Goal: Task Accomplishment & Management: Manage account settings

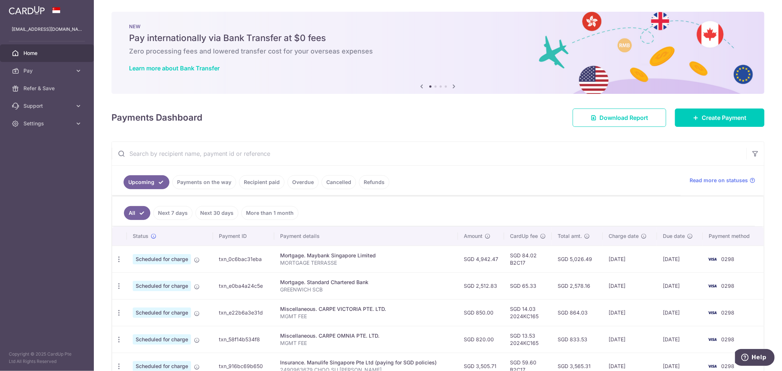
scroll to position [41, 0]
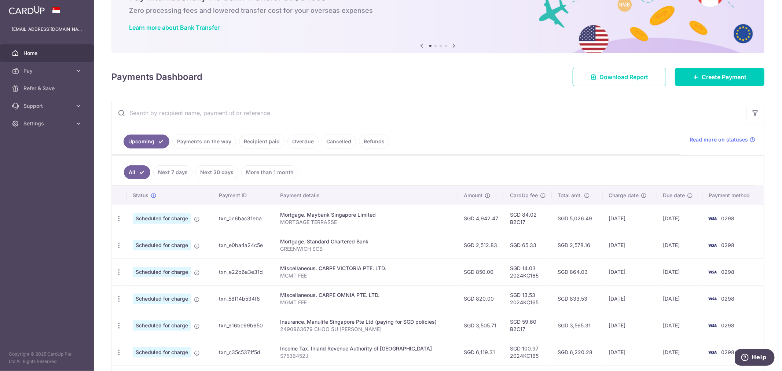
click at [191, 141] on link "Payments on the way" at bounding box center [204, 141] width 64 height 14
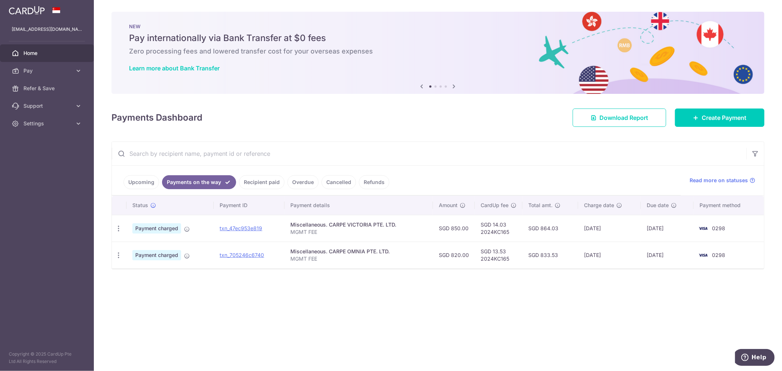
click at [258, 185] on link "Recipient paid" at bounding box center [261, 182] width 45 height 14
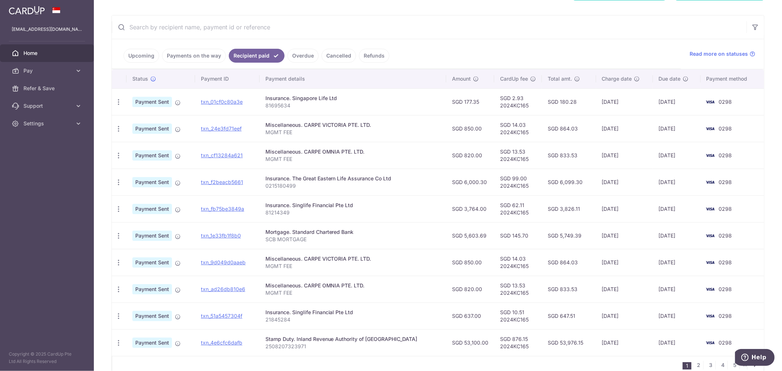
scroll to position [81, 0]
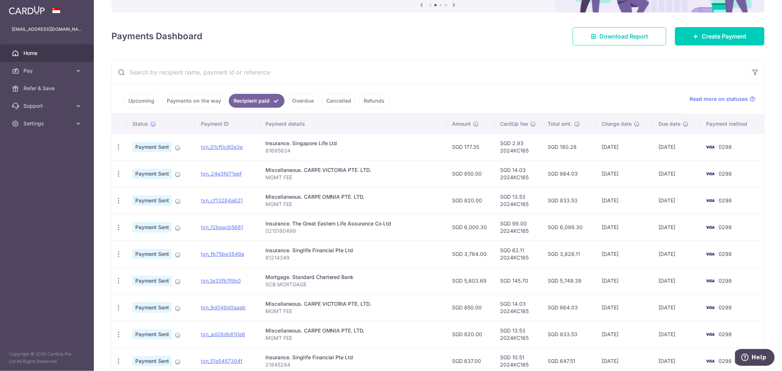
click at [149, 103] on link "Upcoming" at bounding box center [141, 101] width 36 height 14
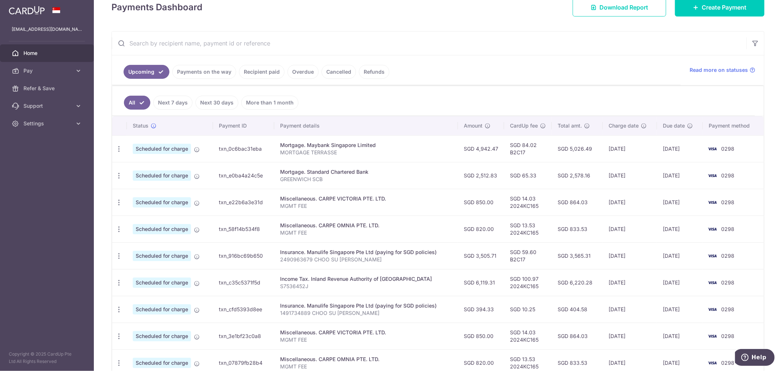
scroll to position [122, 0]
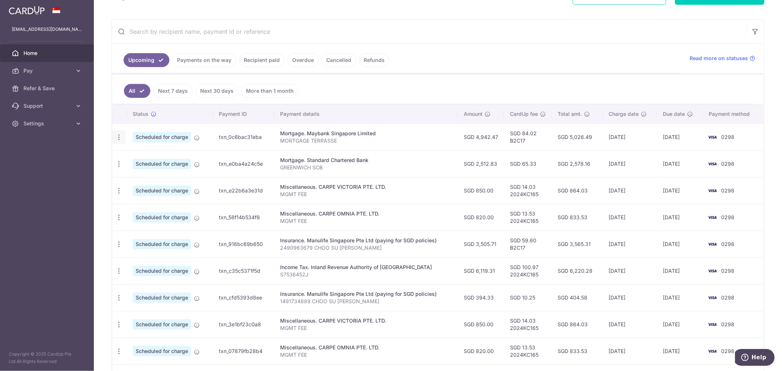
click at [120, 134] on icon "button" at bounding box center [119, 137] width 8 height 8
click at [165, 154] on span "Update payment" at bounding box center [158, 157] width 50 height 9
radio input "true"
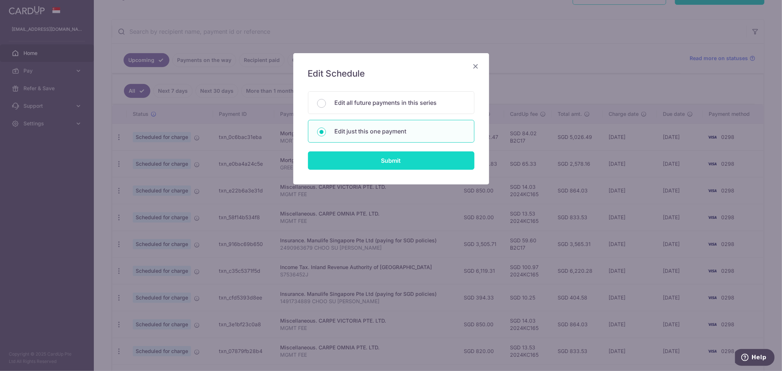
click at [407, 161] on input "Submit" at bounding box center [391, 160] width 166 height 18
radio input "true"
type input "4,942.47"
type input "[DATE]"
type input "MORTGAGE TERRASSE"
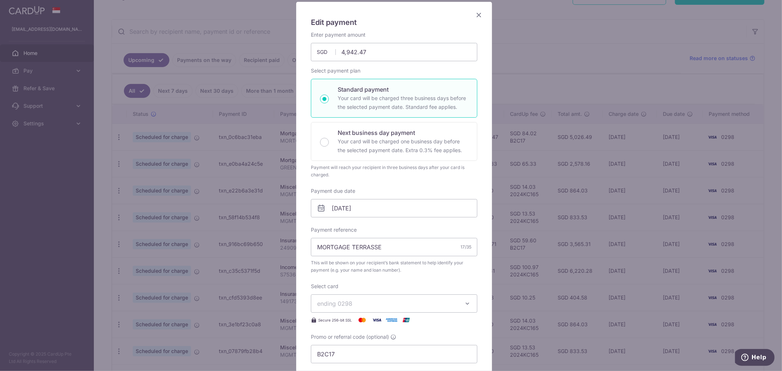
scroll to position [163, 0]
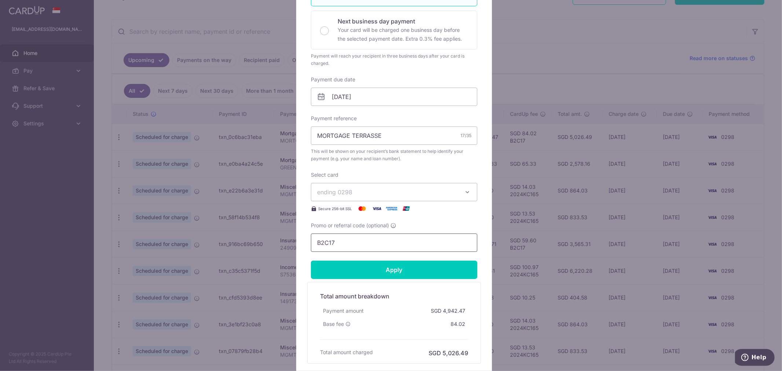
drag, startPoint x: 348, startPoint y: 241, endPoint x: 210, endPoint y: 244, distance: 138.9
click at [210, 244] on div "Edit payment By clicking apply, you will make changes to all payments to Mayban…" at bounding box center [391, 185] width 782 height 371
type input "2024KC165"
click at [397, 265] on input "Apply" at bounding box center [394, 270] width 166 height 18
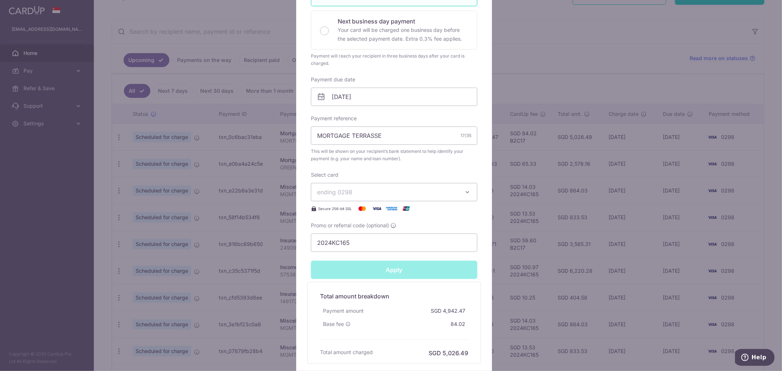
type input "Successfully Applied"
click at [577, 46] on div "Edit payment By clicking apply, you will make changes to all payments to Mayban…" at bounding box center [391, 185] width 782 height 371
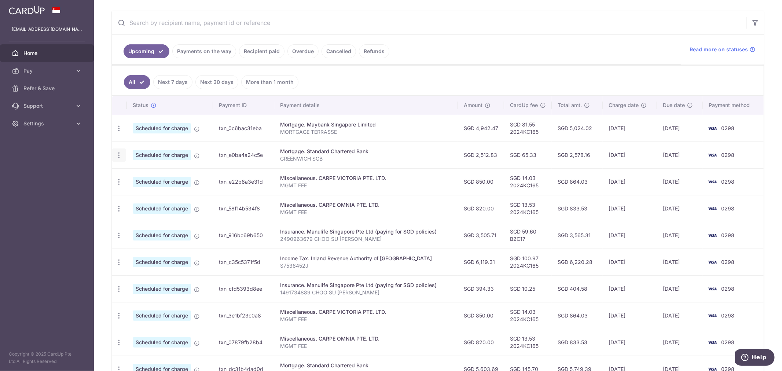
click at [115, 156] on icon "button" at bounding box center [119, 155] width 8 height 8
click at [155, 173] on span "Update payment" at bounding box center [158, 175] width 50 height 9
radio input "true"
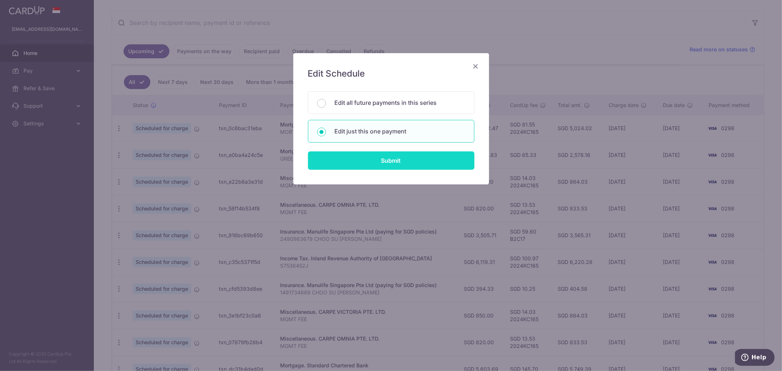
click at [389, 164] on input "Submit" at bounding box center [391, 160] width 166 height 18
radio input "true"
type input "2,512.83"
type input "[DATE]"
type input "GREENWICH SCB"
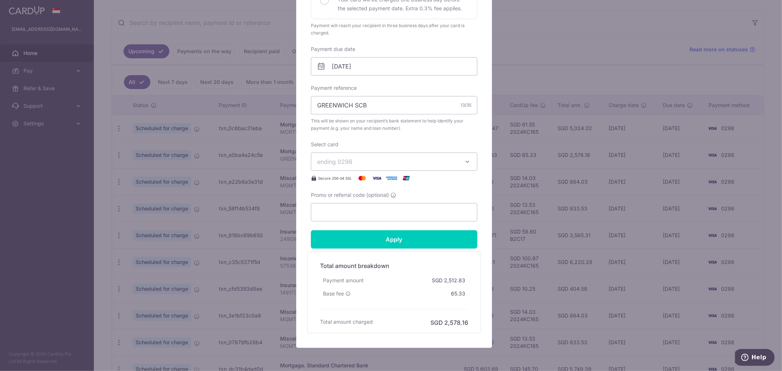
scroll to position [203, 0]
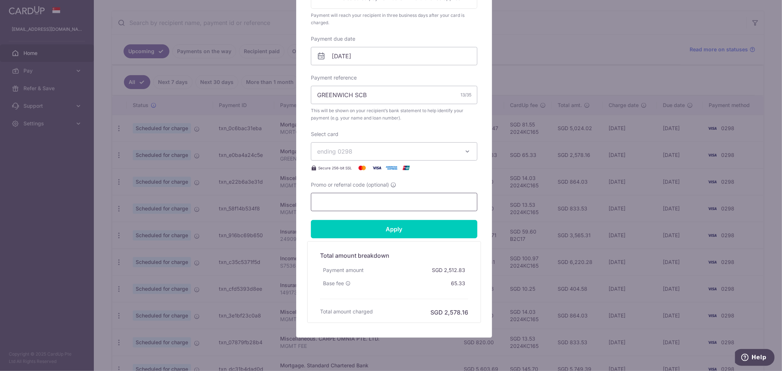
click at [347, 199] on input "Promo or referral code (optional)" at bounding box center [394, 202] width 166 height 18
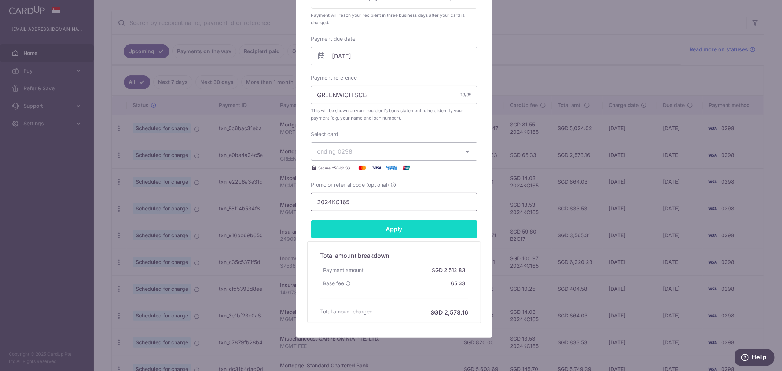
type input "2024KC165"
click at [406, 232] on input "Apply" at bounding box center [394, 229] width 166 height 18
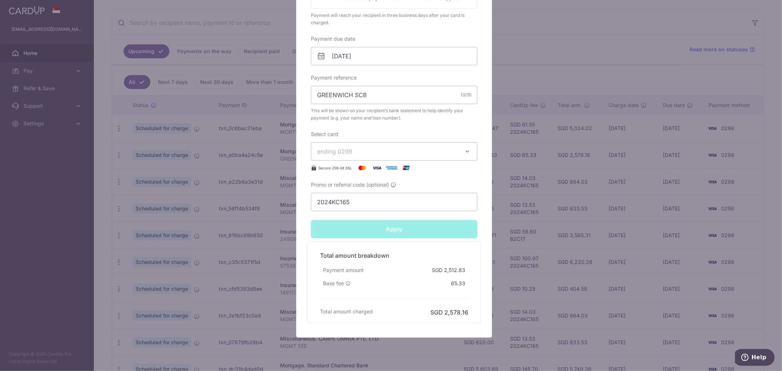
type input "Successfully Applied"
click at [537, 81] on div "Edit payment By clicking apply, you will make changes to all payments to Standa…" at bounding box center [391, 185] width 782 height 371
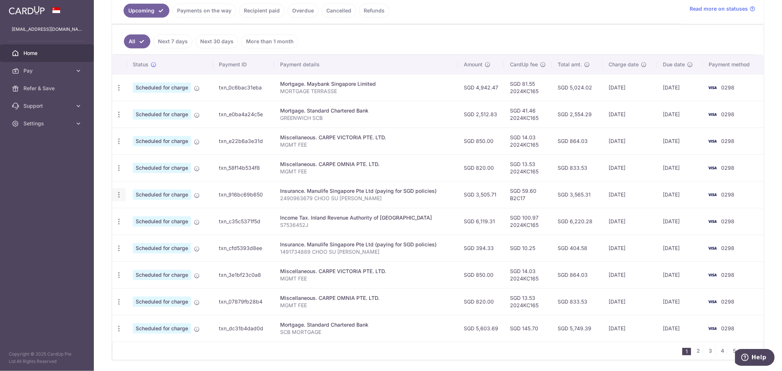
click at [118, 196] on icon "button" at bounding box center [119, 195] width 8 height 8
click at [156, 215] on span "Update payment" at bounding box center [158, 214] width 50 height 9
radio input "true"
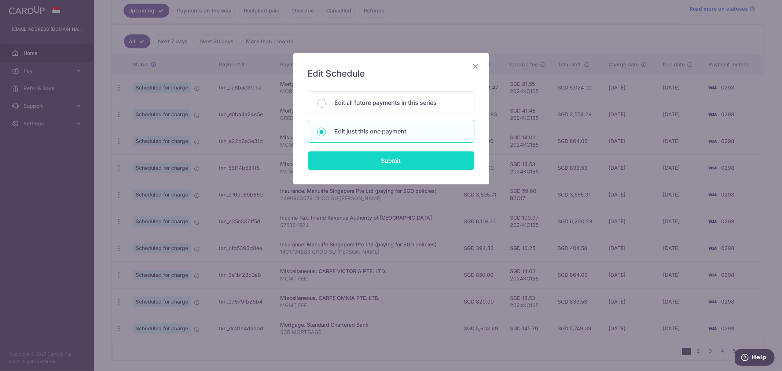
click at [385, 164] on input "Submit" at bounding box center [391, 160] width 166 height 18
radio input "true"
type input "3,505.71"
type input "[DATE]"
type input "2490963679 CHOO SU [PERSON_NAME]"
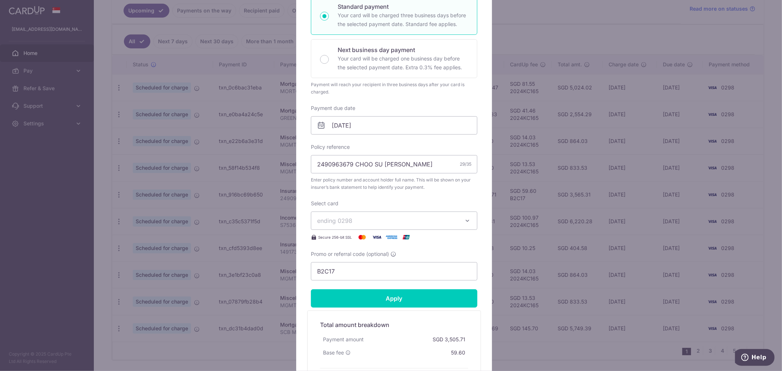
scroll to position [163, 0]
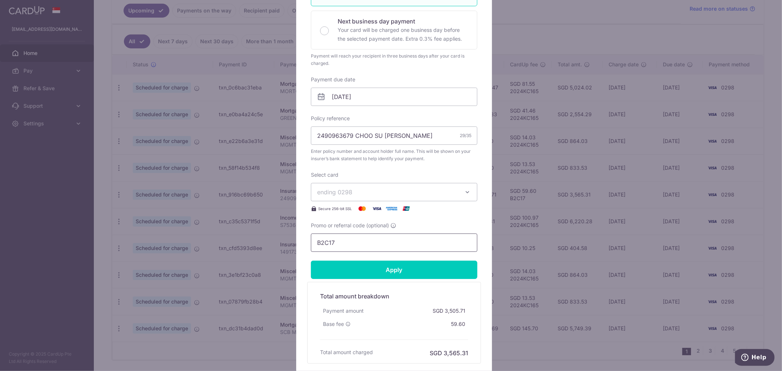
drag, startPoint x: 341, startPoint y: 243, endPoint x: 185, endPoint y: 242, distance: 155.4
click at [185, 242] on div "Edit payment By clicking apply, you will make changes to all payments to Manuli…" at bounding box center [391, 185] width 782 height 371
type input "2024KC165"
click at [423, 261] on input "Apply" at bounding box center [394, 270] width 166 height 18
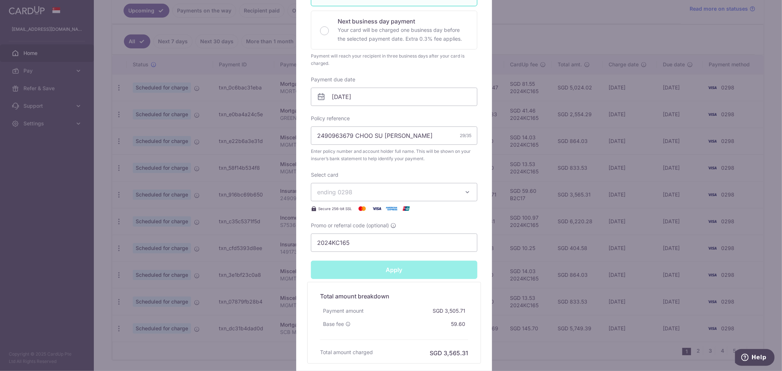
type input "Successfully Applied"
click at [563, 47] on div "Edit payment By clicking apply, you will make changes to all payments to Manuli…" at bounding box center [391, 185] width 782 height 371
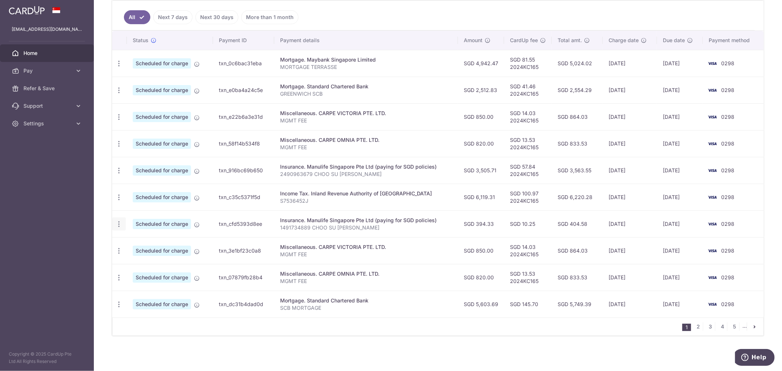
click at [120, 224] on icon "button" at bounding box center [119, 224] width 8 height 8
click at [166, 244] on span "Update payment" at bounding box center [158, 244] width 50 height 9
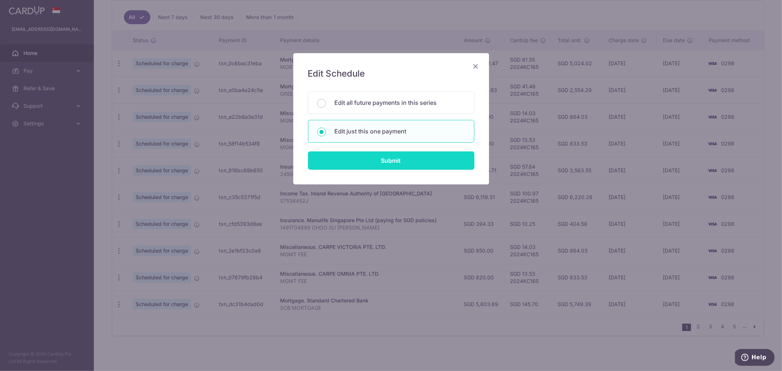
click at [438, 163] on input "Submit" at bounding box center [391, 160] width 166 height 18
radio input "true"
type input "394.33"
type input "[DATE]"
type input "1491734889 CHOO SU [PERSON_NAME]"
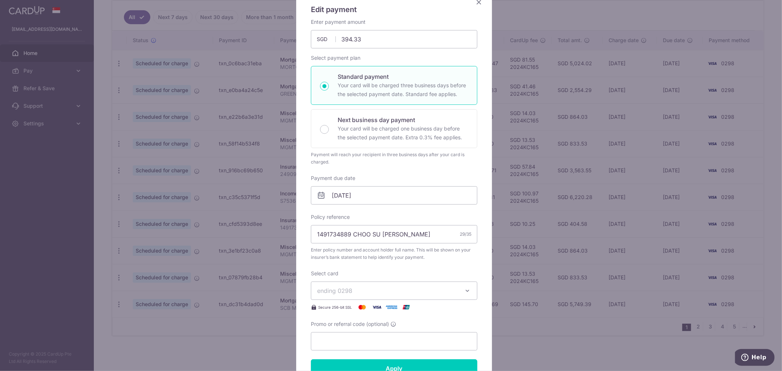
scroll to position [163, 0]
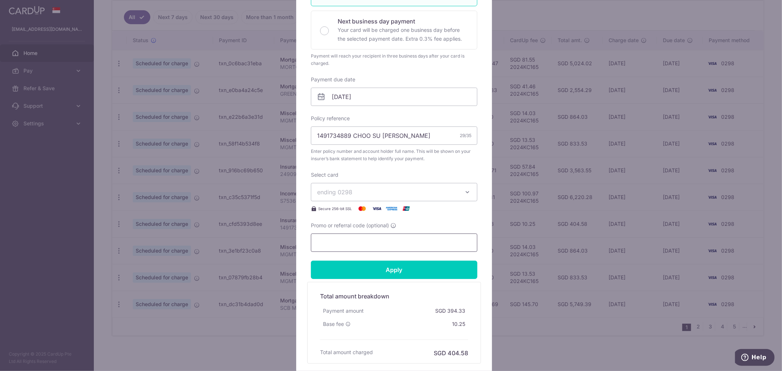
click at [350, 241] on input "Promo or referral code (optional)" at bounding box center [394, 242] width 166 height 18
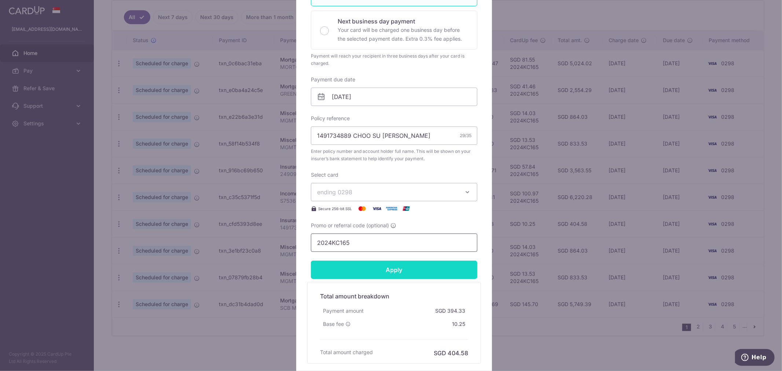
type input "2024KC165"
click at [383, 276] on input "Apply" at bounding box center [394, 270] width 166 height 18
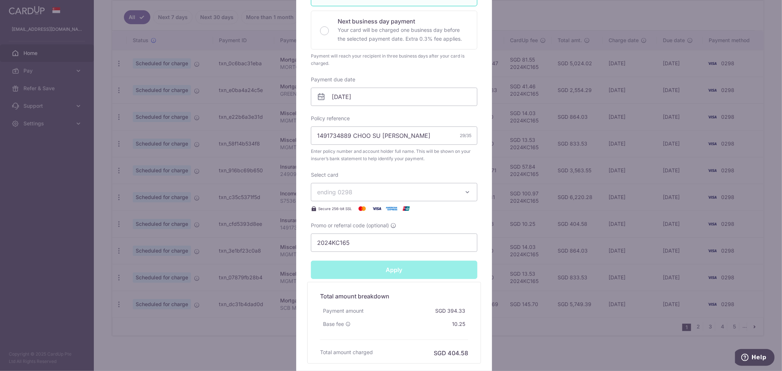
type input "Successfully Applied"
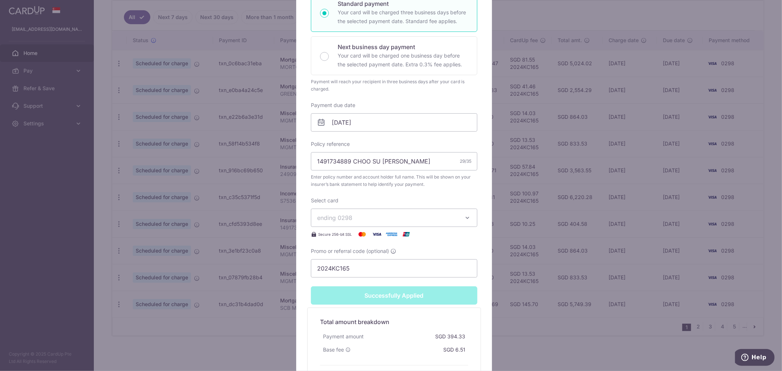
scroll to position [188, 0]
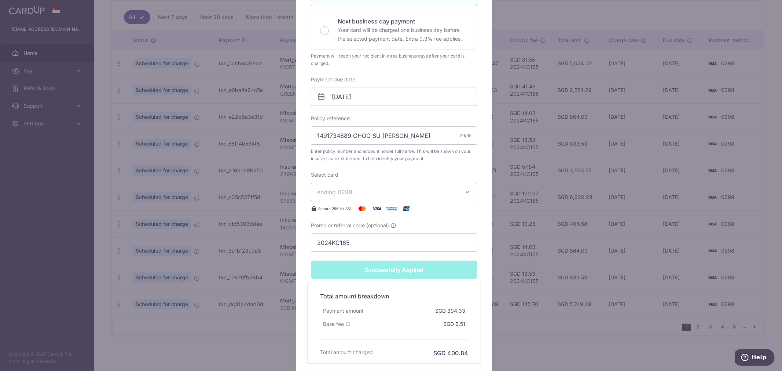
click at [540, 20] on div "Edit payment By clicking apply, you will make changes to all payments to Manuli…" at bounding box center [391, 185] width 782 height 371
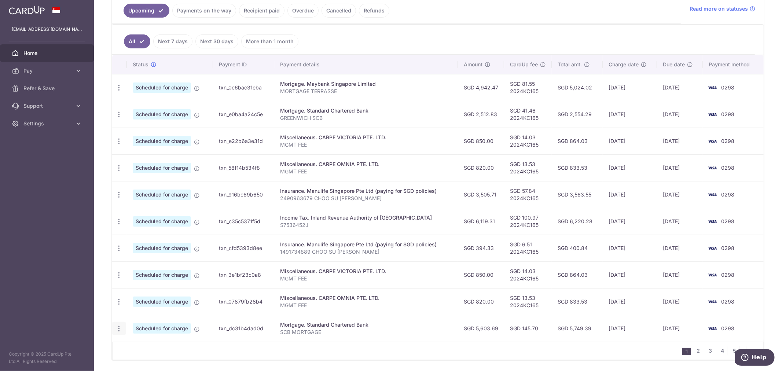
click at [119, 331] on icon "button" at bounding box center [119, 329] width 8 height 8
click at [140, 350] on span "Update payment" at bounding box center [158, 348] width 50 height 9
radio input "true"
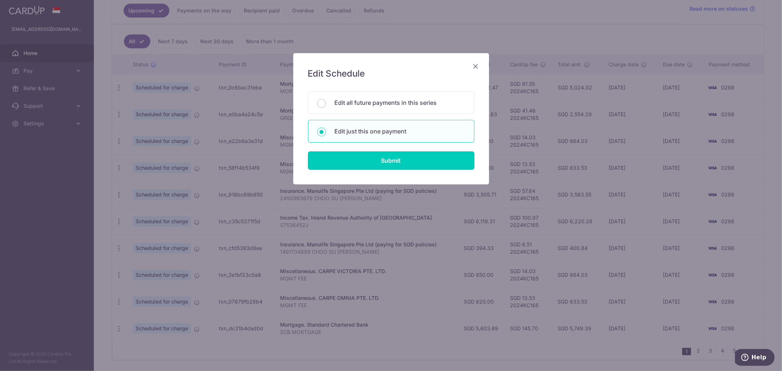
drag, startPoint x: 387, startPoint y: 159, endPoint x: 385, endPoint y: 164, distance: 5.6
click at [387, 159] on input "Submit" at bounding box center [391, 160] width 166 height 18
radio input "true"
type input "5,603.69"
type input "[DATE]"
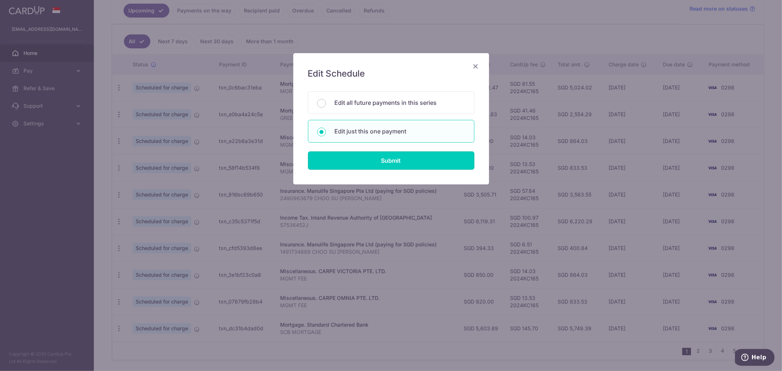
type input "SCB MORTGAGE"
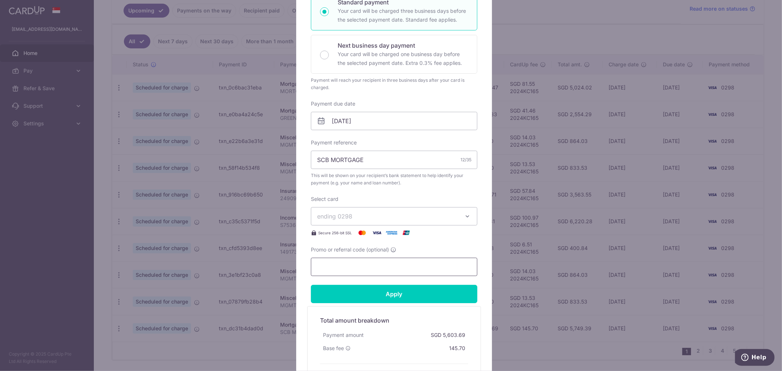
scroll to position [163, 0]
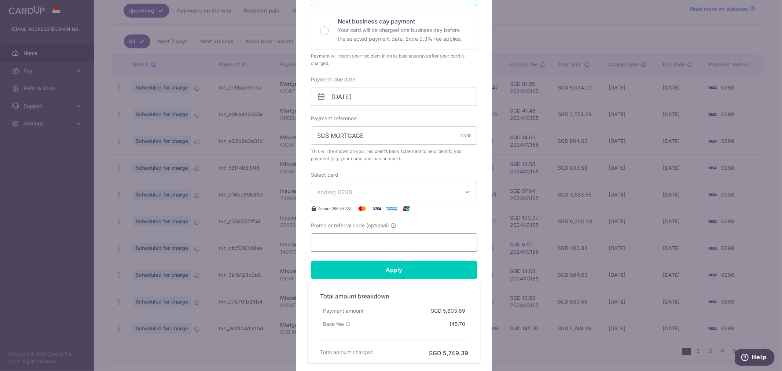
click at [343, 242] on input "Promo or referral code (optional)" at bounding box center [394, 242] width 166 height 18
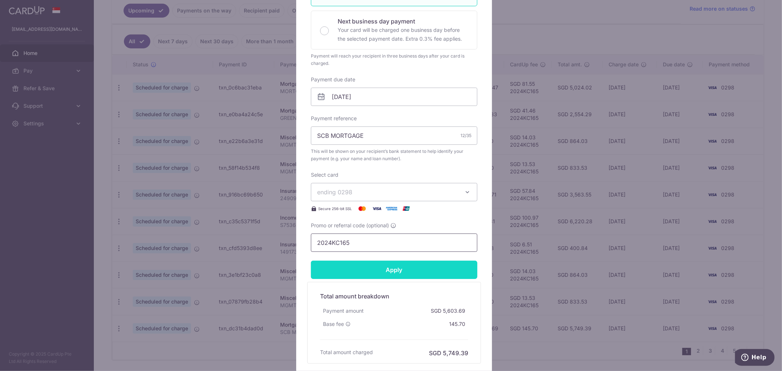
type input "2024KC165"
click at [384, 275] on input "Apply" at bounding box center [394, 270] width 166 height 18
type input "Successfully Applied"
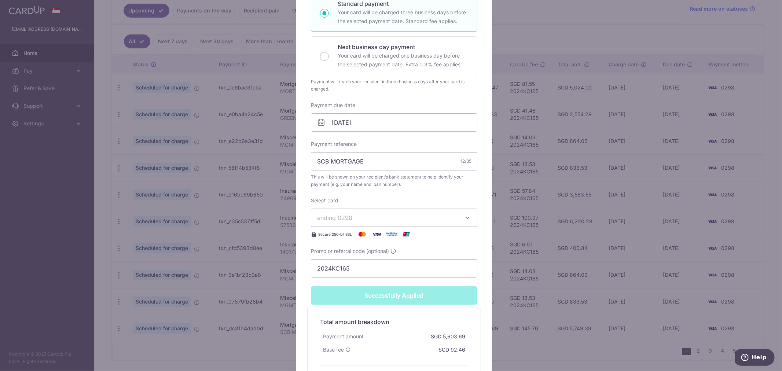
scroll to position [188, 0]
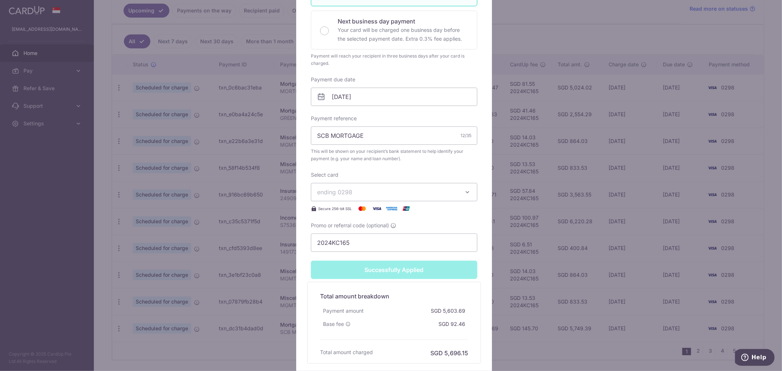
click at [536, 49] on div "Edit payment By clicking apply, you will make changes to all payments to Standa…" at bounding box center [391, 185] width 782 height 371
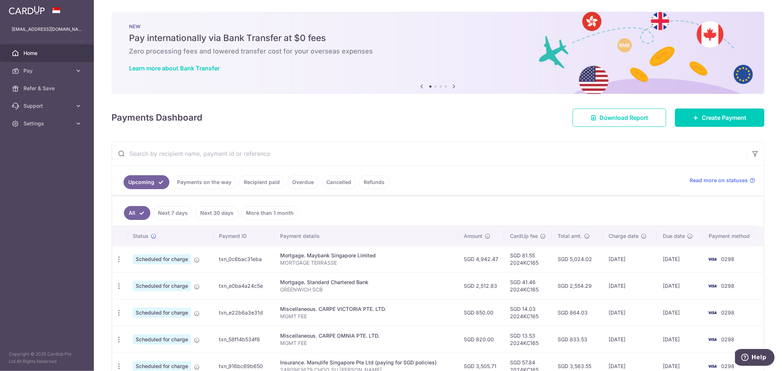
scroll to position [188, 0]
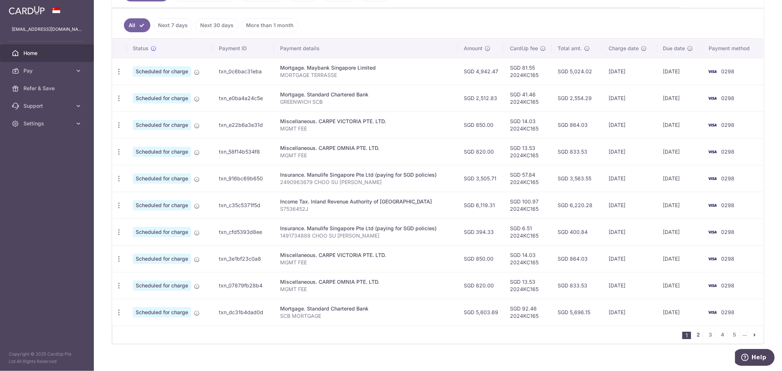
click at [694, 333] on link "2" at bounding box center [698, 334] width 9 height 9
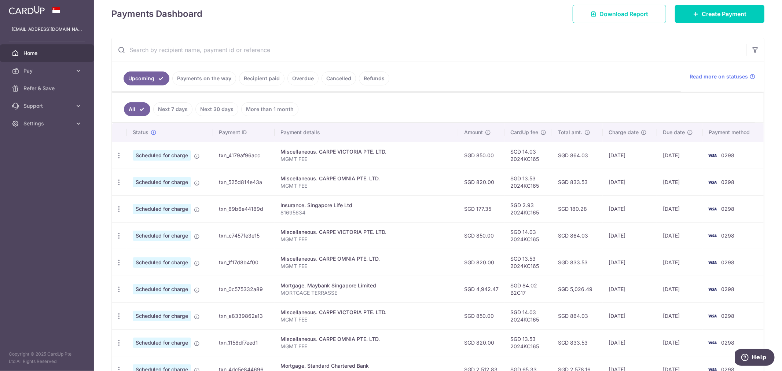
scroll to position [122, 0]
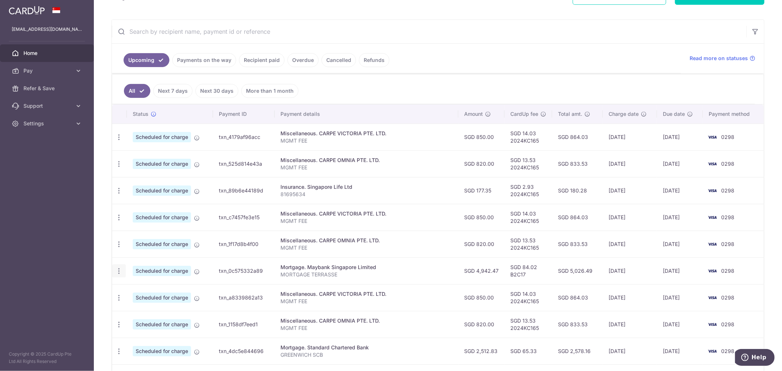
click at [123, 269] on div "Update payment Cancel payment" at bounding box center [119, 271] width 14 height 14
click at [119, 272] on icon "button" at bounding box center [119, 271] width 8 height 8
click at [164, 294] on span "Update payment" at bounding box center [158, 291] width 50 height 9
radio input "true"
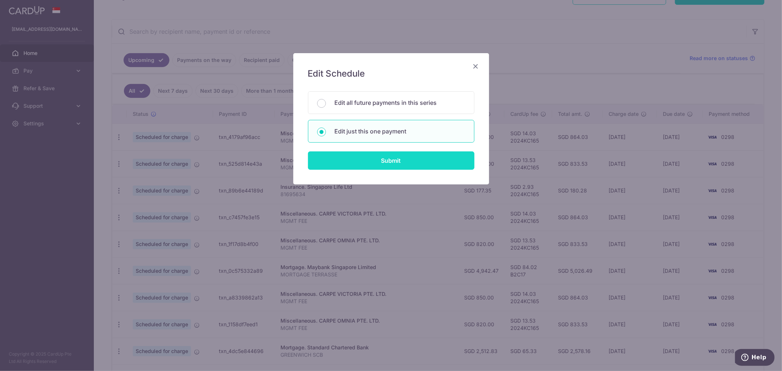
click at [410, 155] on input "Submit" at bounding box center [391, 160] width 166 height 18
radio input "true"
type input "4,942.47"
type input "[DATE]"
type input "MORTGAGE TERRASSE"
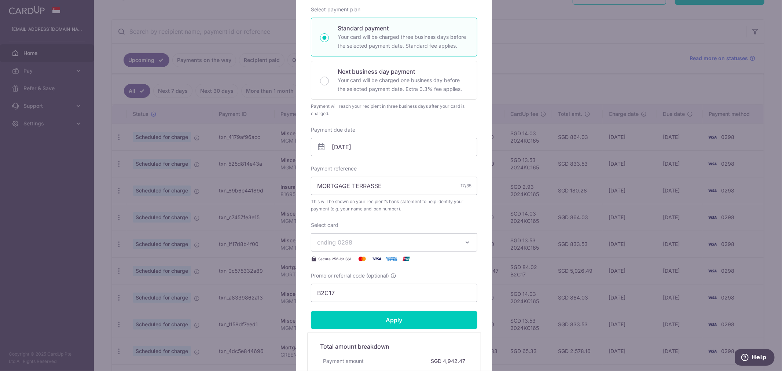
scroll to position [224, 0]
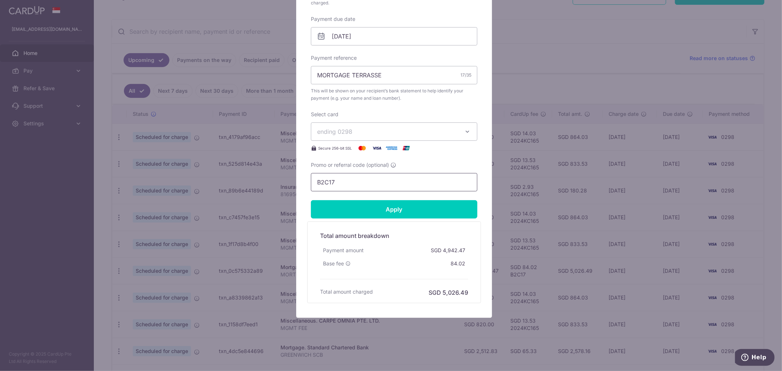
drag, startPoint x: 339, startPoint y: 174, endPoint x: 235, endPoint y: 188, distance: 104.9
click at [239, 188] on div "Edit payment By clicking apply, you will make changes to all payments to Mayban…" at bounding box center [391, 185] width 782 height 371
type input "2024KC165"
click at [426, 206] on input "Apply" at bounding box center [394, 209] width 166 height 18
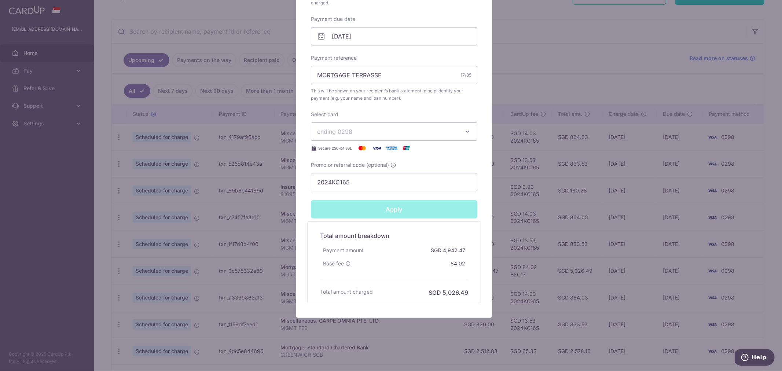
type input "Successfully Applied"
click at [557, 63] on div "Edit payment By clicking apply, you will make changes to all payments to Mayban…" at bounding box center [391, 185] width 782 height 371
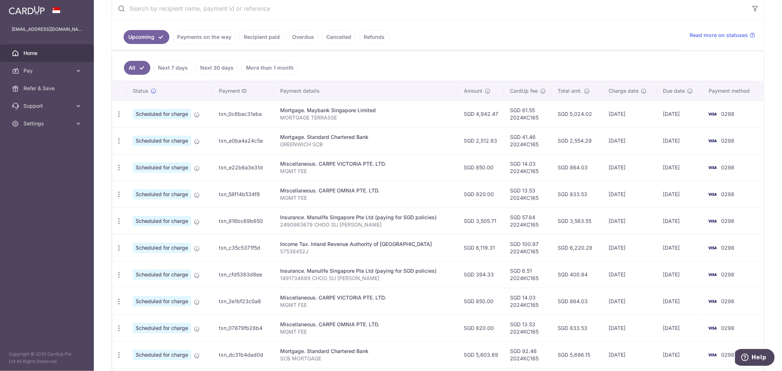
scroll to position [131, 0]
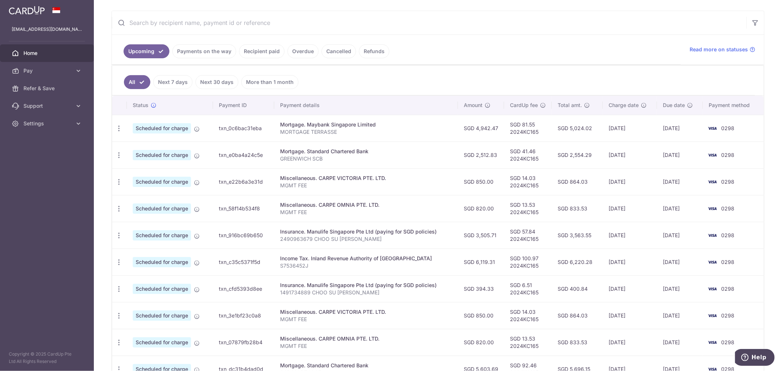
click at [257, 52] on link "Recipient paid" at bounding box center [261, 51] width 45 height 14
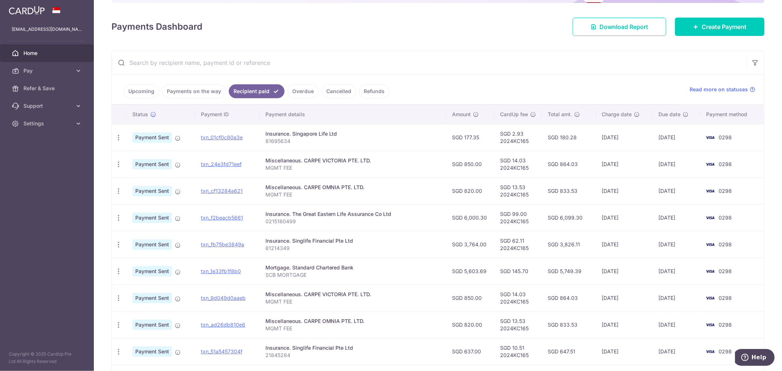
scroll to position [163, 0]
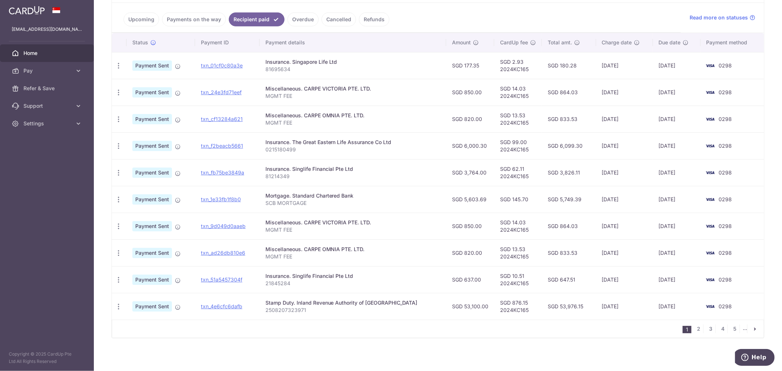
click at [130, 16] on link "Upcoming" at bounding box center [141, 19] width 36 height 14
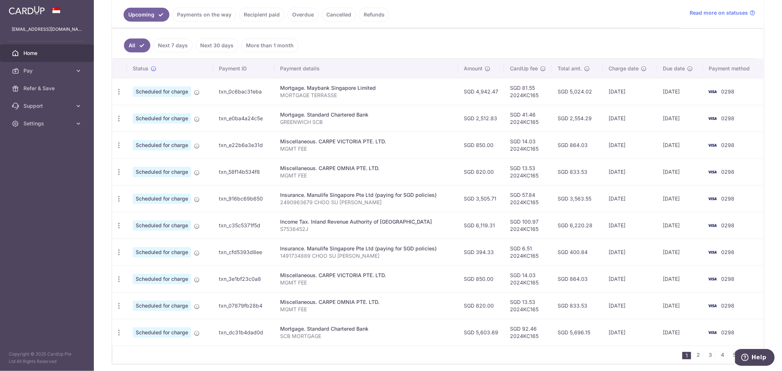
scroll to position [196, 0]
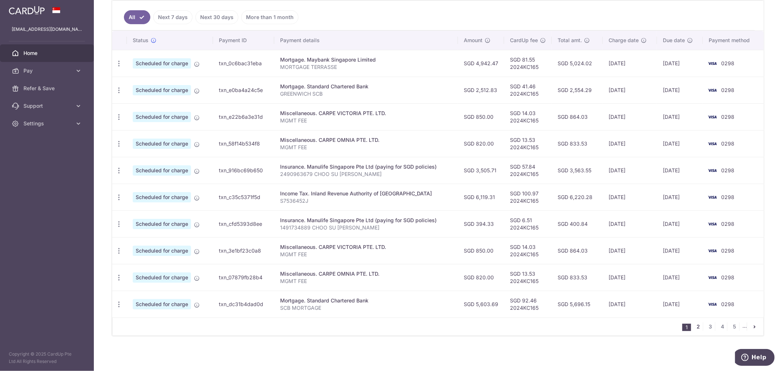
click at [694, 327] on link "2" at bounding box center [698, 326] width 9 height 9
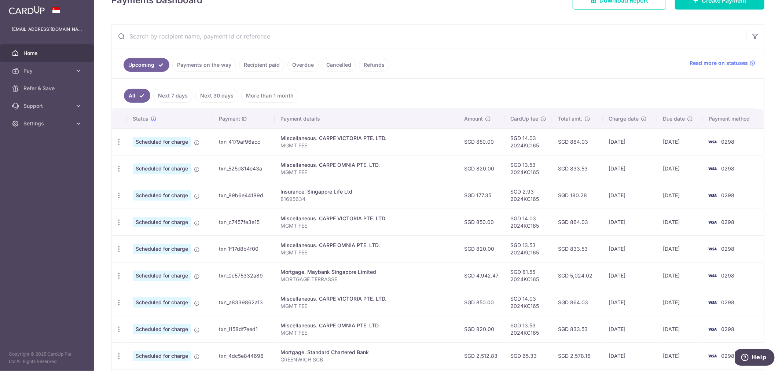
scroll to position [34, 0]
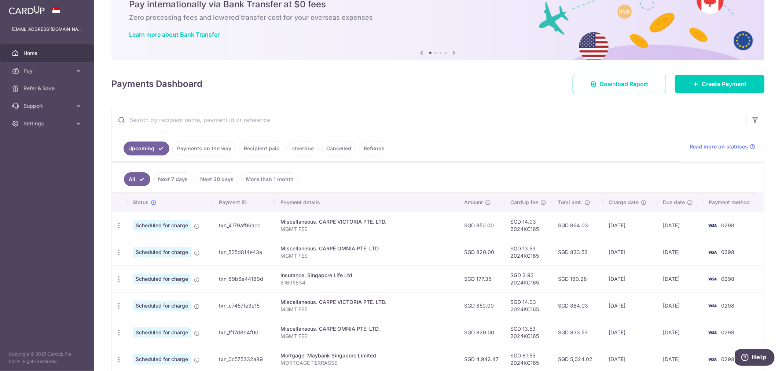
click at [324, 124] on input "text" at bounding box center [429, 119] width 634 height 23
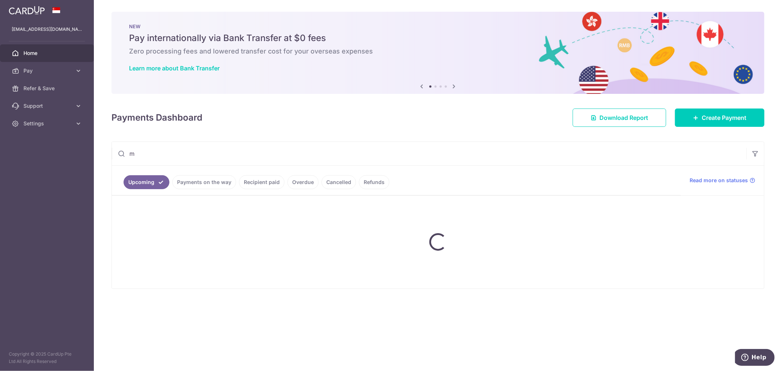
scroll to position [0, 0]
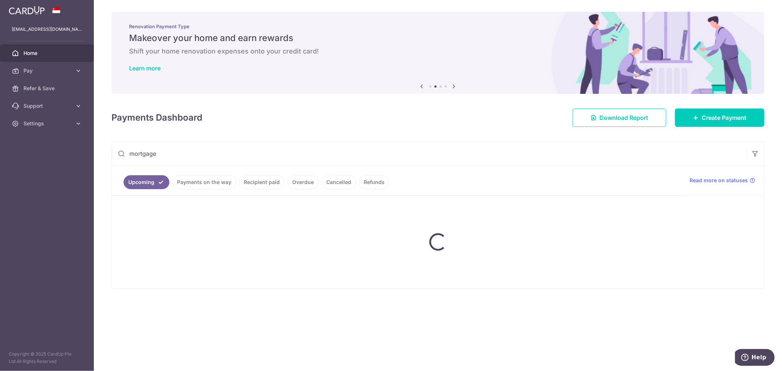
type input "mortgage"
click at [454, 177] on ul "Upcoming Payments on the way Recipient paid Overdue Cancelled Refunds" at bounding box center [396, 181] width 569 height 30
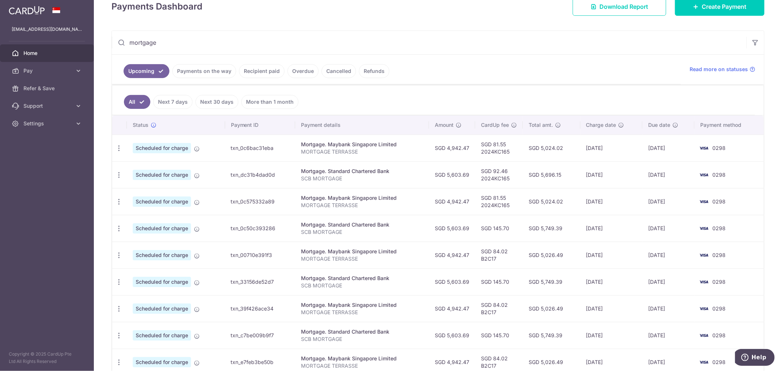
scroll to position [122, 0]
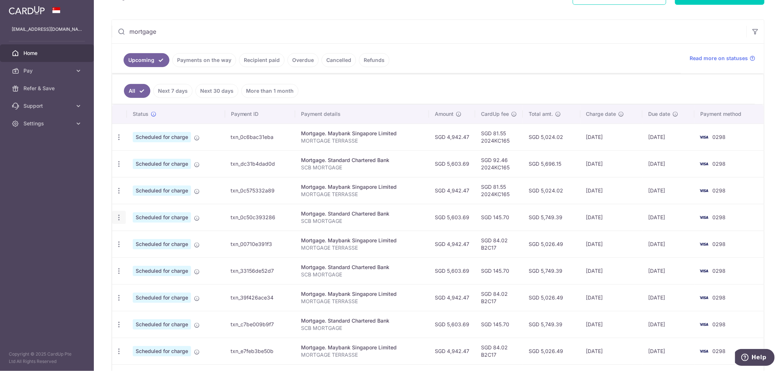
click at [119, 221] on icon "button" at bounding box center [119, 218] width 8 height 8
click at [147, 237] on span "Update payment" at bounding box center [158, 237] width 50 height 9
radio input "true"
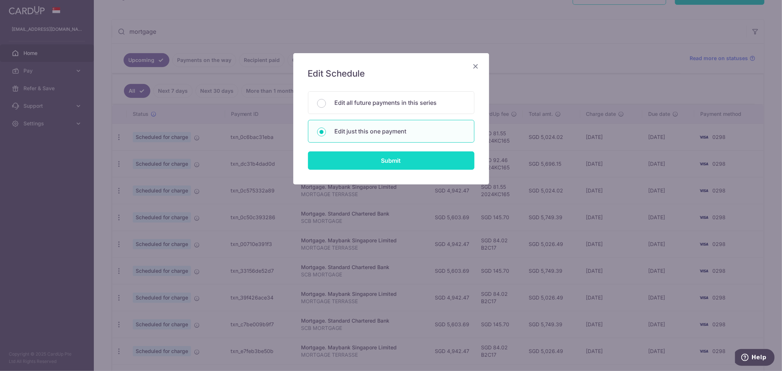
click at [424, 164] on input "Submit" at bounding box center [391, 160] width 166 height 18
radio input "true"
type input "5,603.69"
type input "03/11/2025"
type input "SCB MORTGAGE"
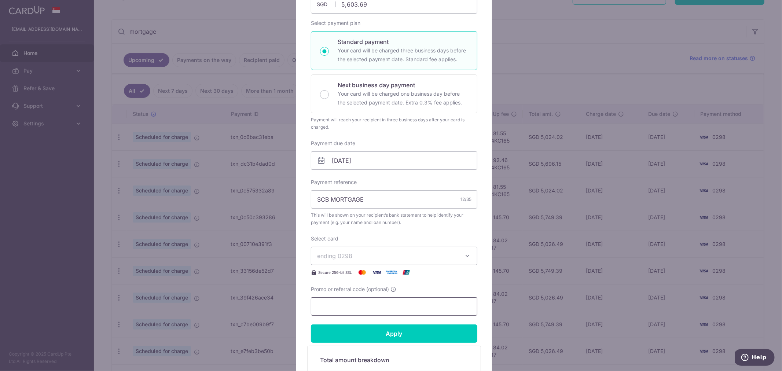
scroll to position [224, 0]
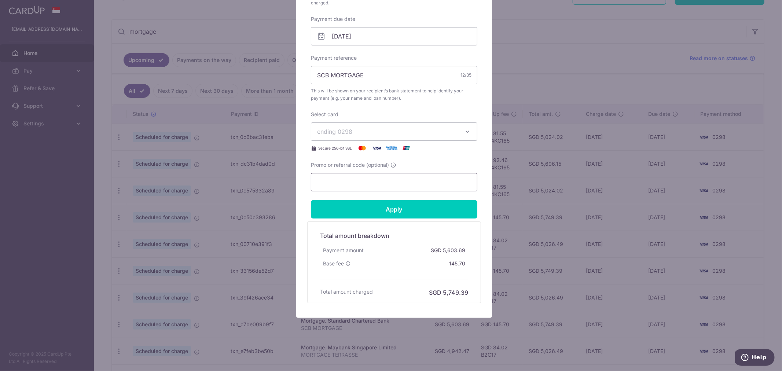
click at [349, 181] on input "Promo or referral code (optional)" at bounding box center [394, 182] width 166 height 18
type input "2024KC165"
click at [353, 219] on form "By clicking apply, you will make changes to all payments to Standard Chartered …" at bounding box center [394, 81] width 166 height 444
click at [372, 195] on form "By clicking apply, you will make changes to all payments to Standard Chartered …" at bounding box center [394, 81] width 166 height 444
click at [366, 208] on input "Apply" at bounding box center [394, 209] width 166 height 18
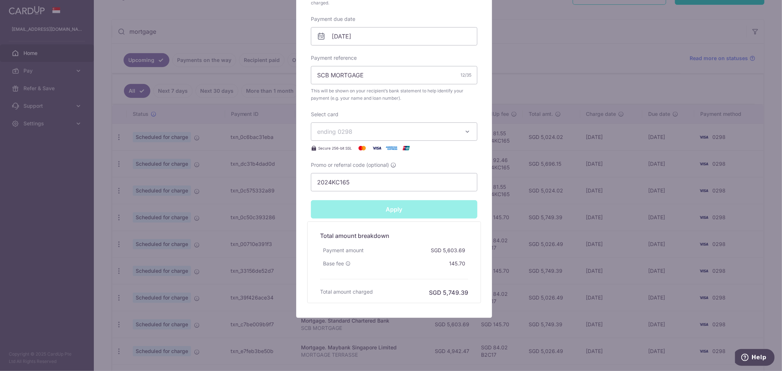
type input "Successfully Applied"
click at [612, 81] on div "Edit payment By clicking apply, you will make changes to all payments to Standa…" at bounding box center [391, 185] width 782 height 371
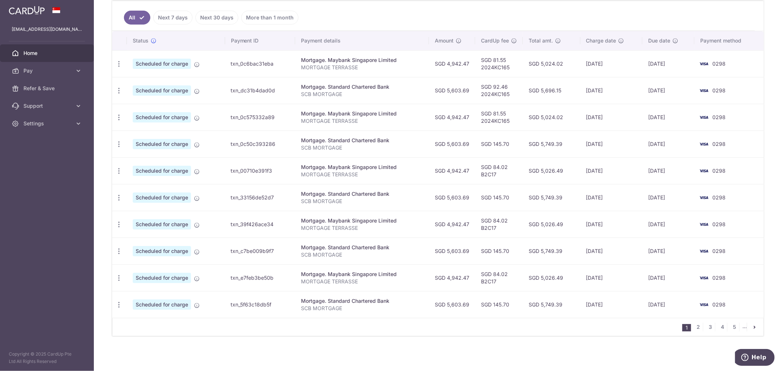
scroll to position [196, 0]
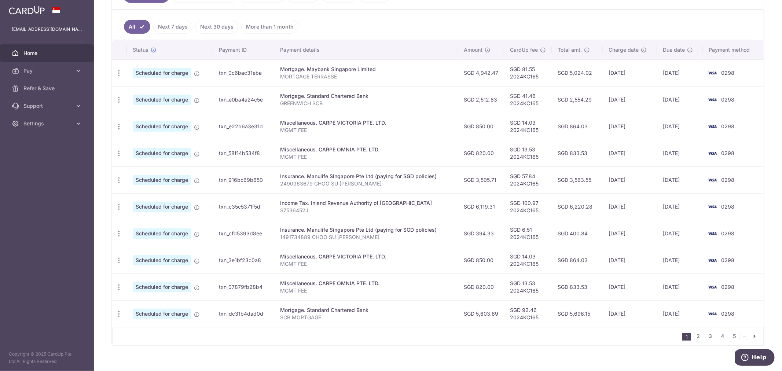
scroll to position [196, 0]
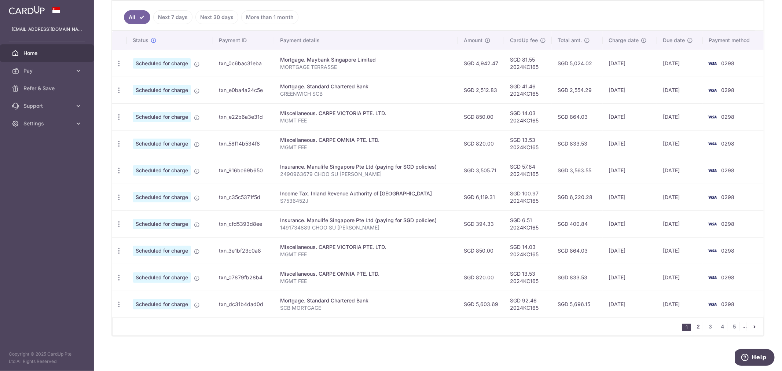
click at [694, 327] on link "2" at bounding box center [698, 326] width 9 height 9
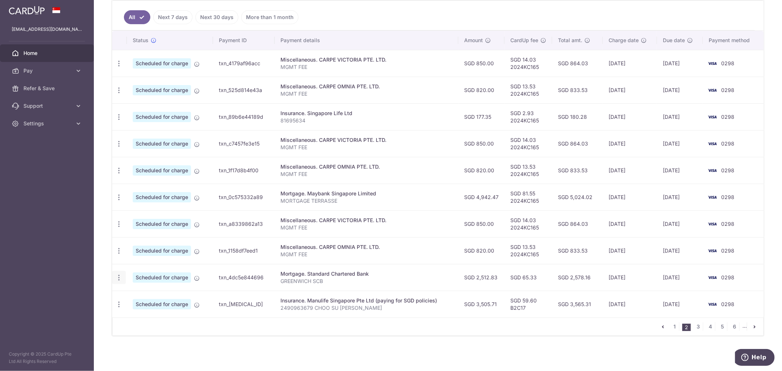
click at [120, 279] on icon "button" at bounding box center [119, 278] width 8 height 8
click at [153, 297] on span "Update payment" at bounding box center [158, 296] width 50 height 9
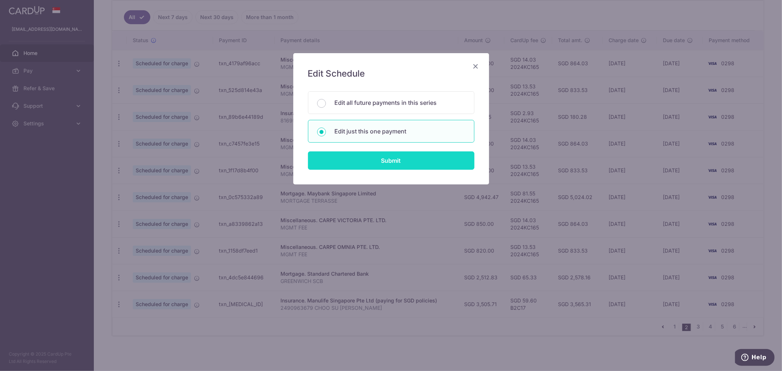
click at [413, 162] on input "Submit" at bounding box center [391, 160] width 166 height 18
radio input "true"
type input "2,512.83"
type input "[DATE]"
type input "GREENWICH SCB"
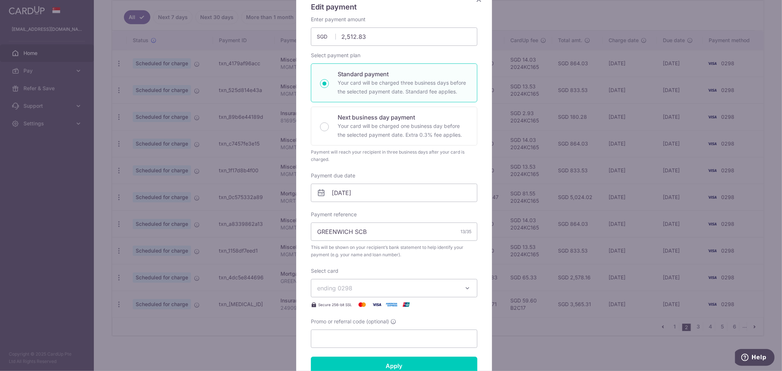
scroll to position [163, 0]
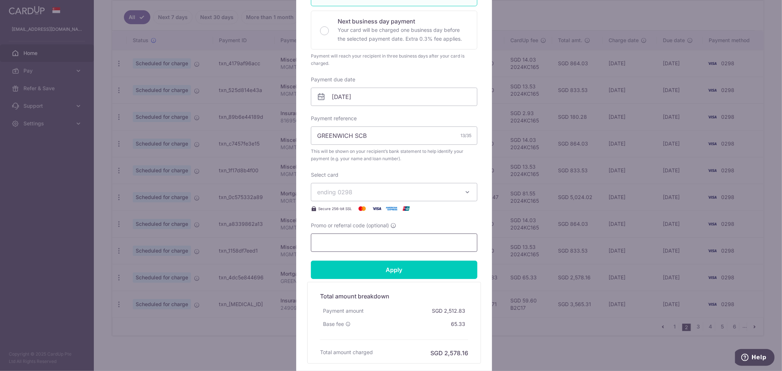
click at [351, 238] on input "Promo or referral code (optional)" at bounding box center [394, 242] width 166 height 18
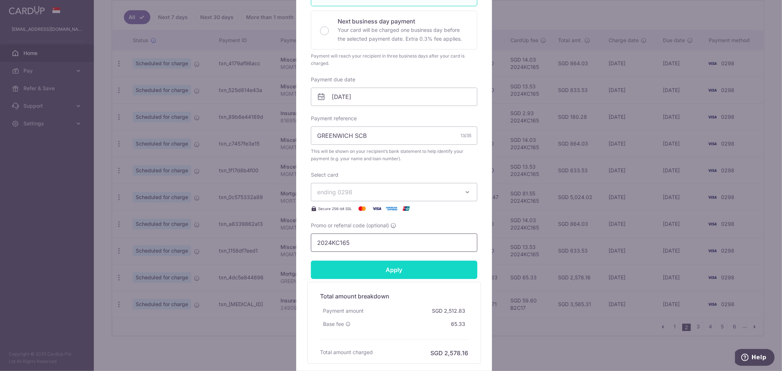
type input "2024KC165"
click at [416, 278] on input "Apply" at bounding box center [394, 270] width 166 height 18
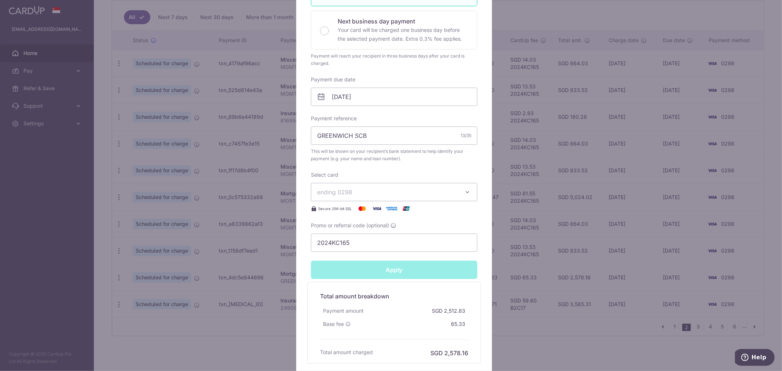
type input "Successfully Applied"
click at [575, 331] on div "Edit payment By clicking apply, you will make changes to all payments to Standa…" at bounding box center [391, 185] width 782 height 371
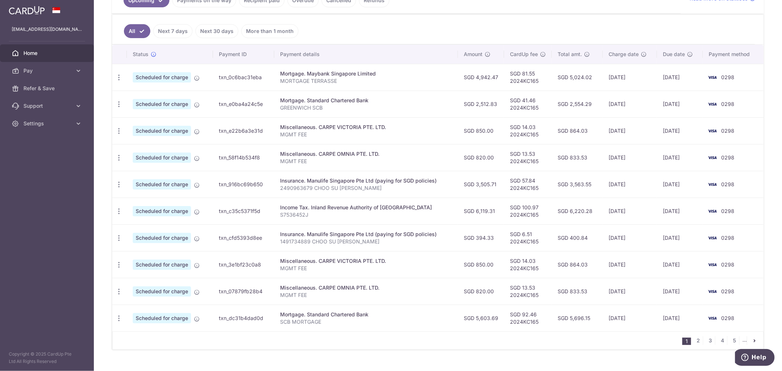
scroll to position [196, 0]
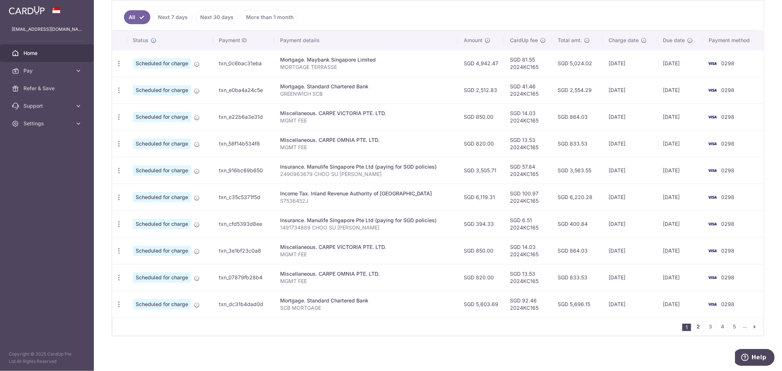
click at [694, 328] on link "2" at bounding box center [698, 326] width 9 height 9
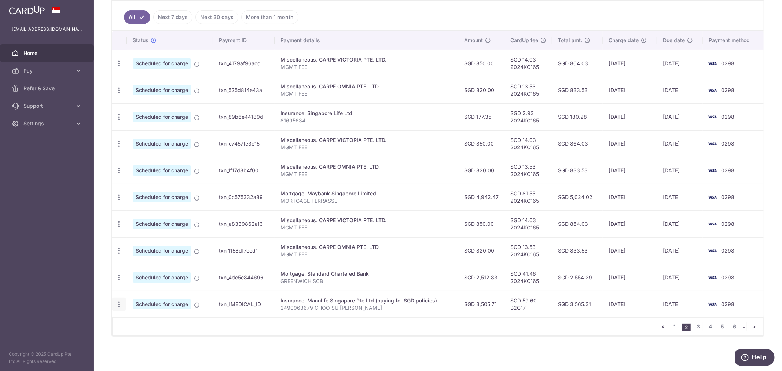
click at [119, 304] on icon "button" at bounding box center [119, 304] width 8 height 8
click at [160, 322] on span "Update payment" at bounding box center [158, 323] width 50 height 9
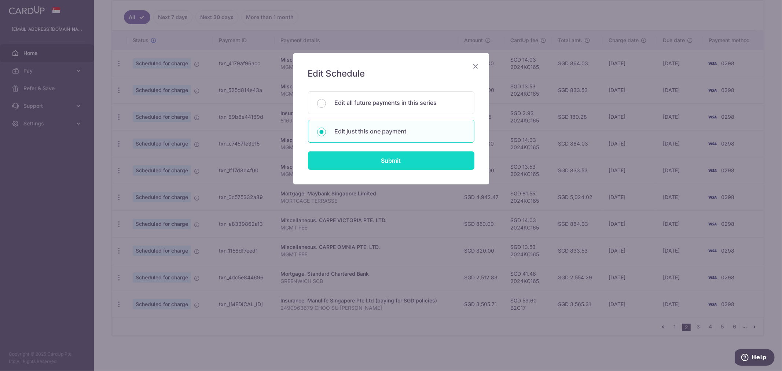
click at [426, 160] on input "Submit" at bounding box center [391, 160] width 166 height 18
radio input "true"
type input "3,505.71"
type input "23/10/2025"
type input "2490963679 CHOO SU LING KAREN"
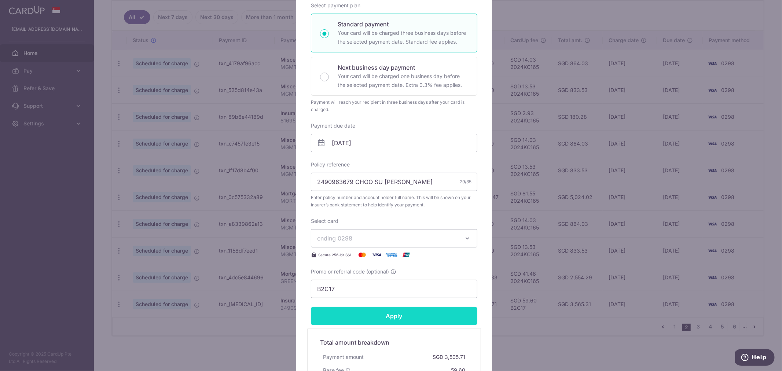
scroll to position [203, 0]
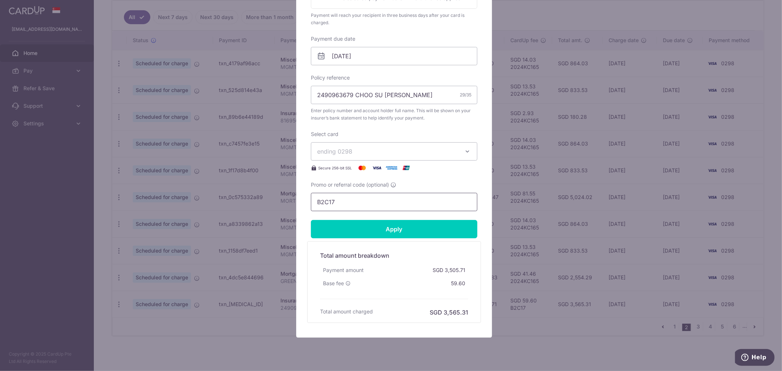
drag, startPoint x: 358, startPoint y: 202, endPoint x: 132, endPoint y: 199, distance: 226.5
click at [132, 199] on div "Edit payment By clicking apply, you will make changes to all payments to Manuli…" at bounding box center [391, 185] width 782 height 371
type input "2024KC165"
click at [355, 228] on input "Apply" at bounding box center [394, 229] width 166 height 18
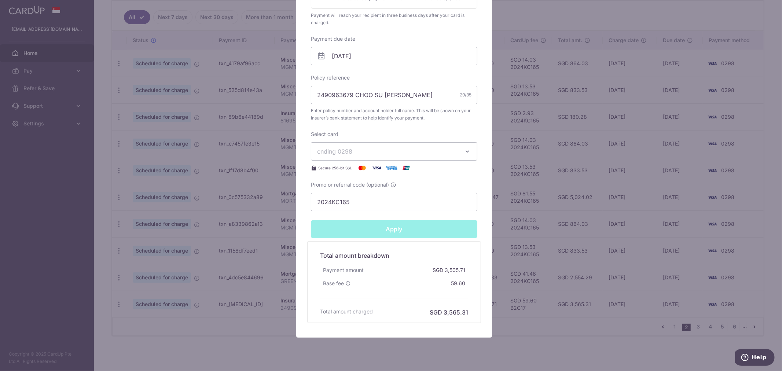
type input "Successfully Applied"
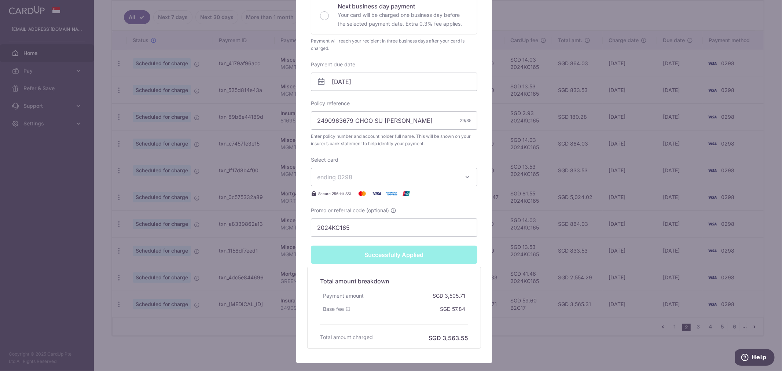
scroll to position [229, 0]
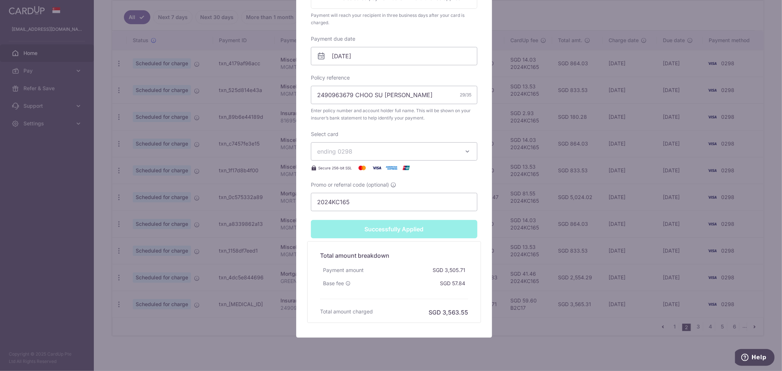
click at [553, 353] on div "Edit payment By clicking apply, you will make changes to all payments to Manuli…" at bounding box center [391, 185] width 782 height 371
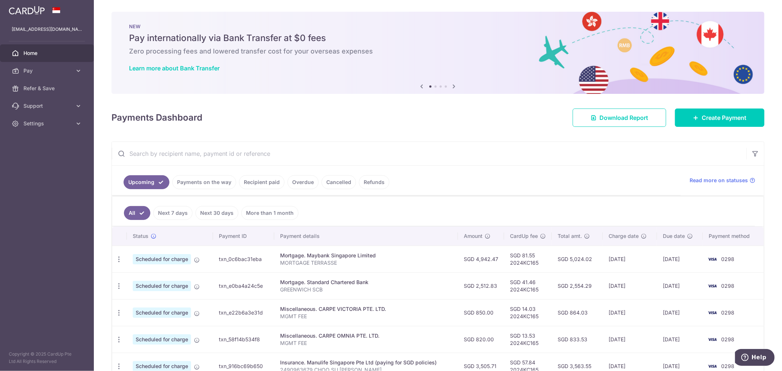
scroll to position [196, 0]
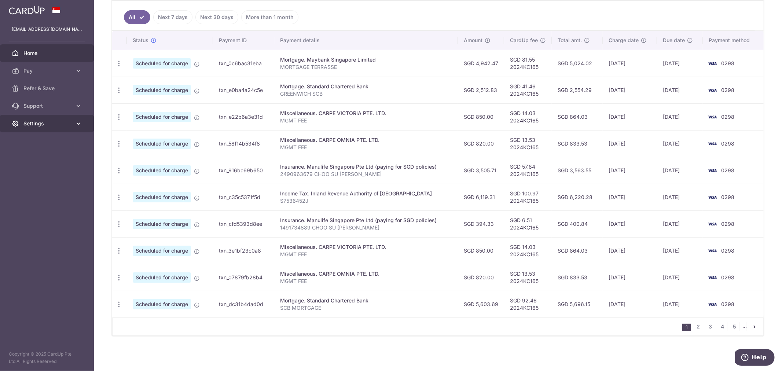
click at [42, 123] on span "Settings" at bounding box center [47, 123] width 48 height 7
click at [35, 156] on span "Logout" at bounding box center [47, 158] width 48 height 7
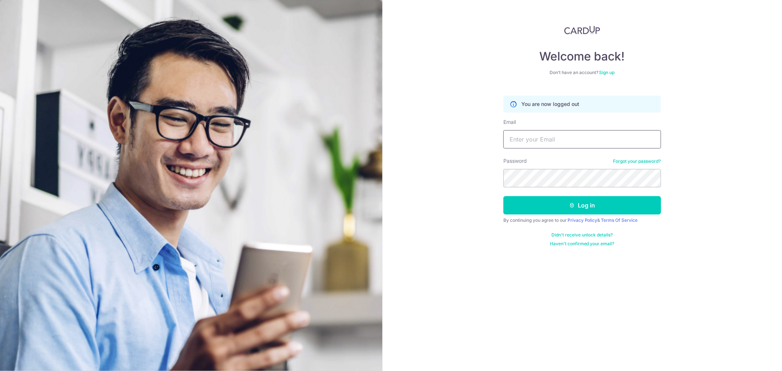
click at [564, 140] on input "Email" at bounding box center [582, 139] width 158 height 18
type input "[PERSON_NAME][EMAIL_ADDRESS][DOMAIN_NAME]"
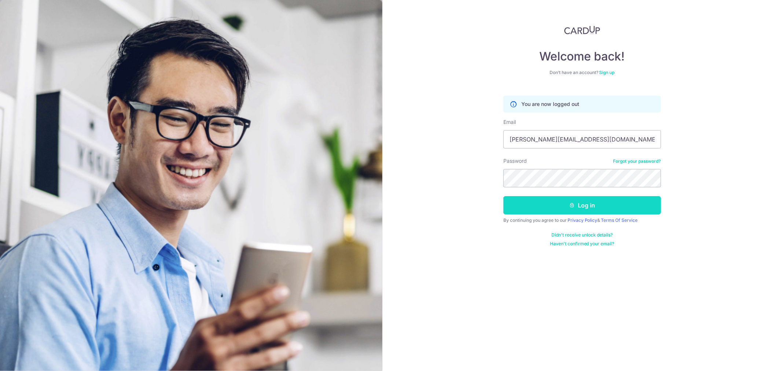
click at [604, 204] on button "Log in" at bounding box center [582, 205] width 158 height 18
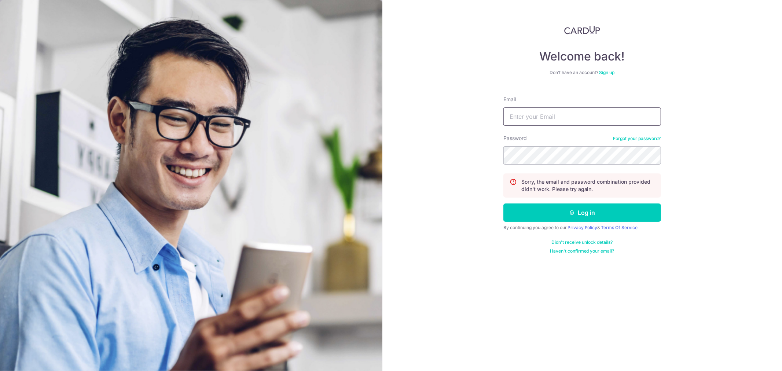
click at [559, 116] on input "Email" at bounding box center [582, 116] width 158 height 18
type input "[PERSON_NAME][EMAIL_ADDRESS][DOMAIN_NAME]"
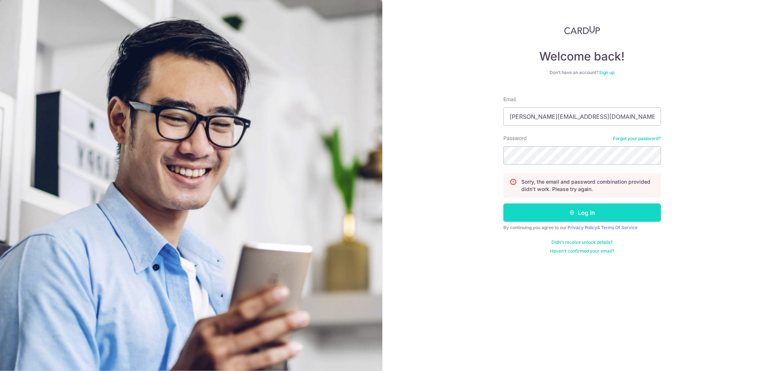
click at [584, 209] on button "Log in" at bounding box center [582, 212] width 158 height 18
